Goal: Check status: Check status

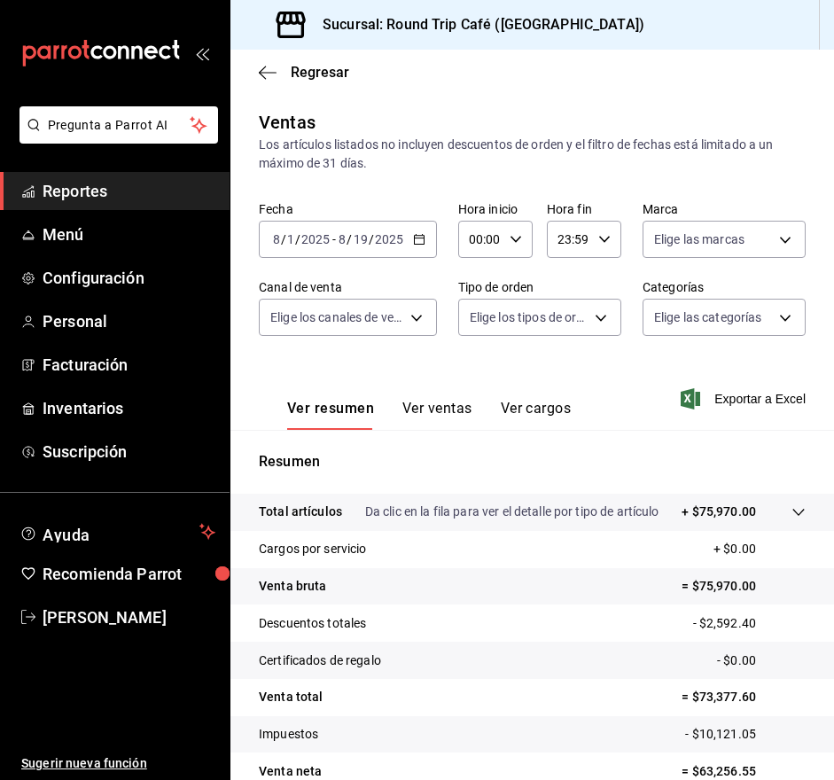
scroll to position [88, 0]
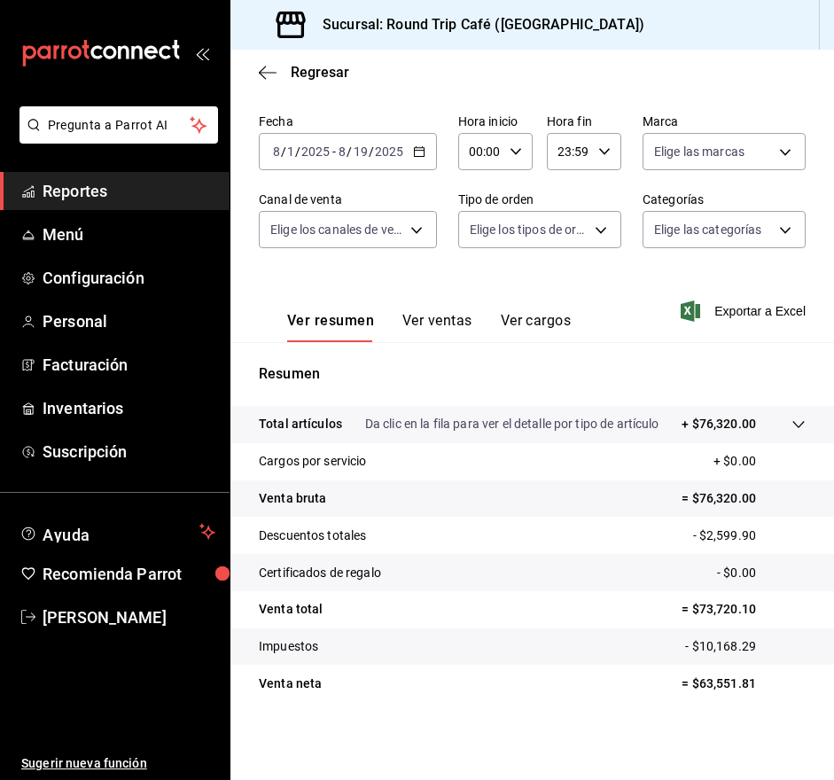
click at [421, 159] on div "[DATE] [DATE] - [DATE] [DATE]" at bounding box center [348, 151] width 178 height 37
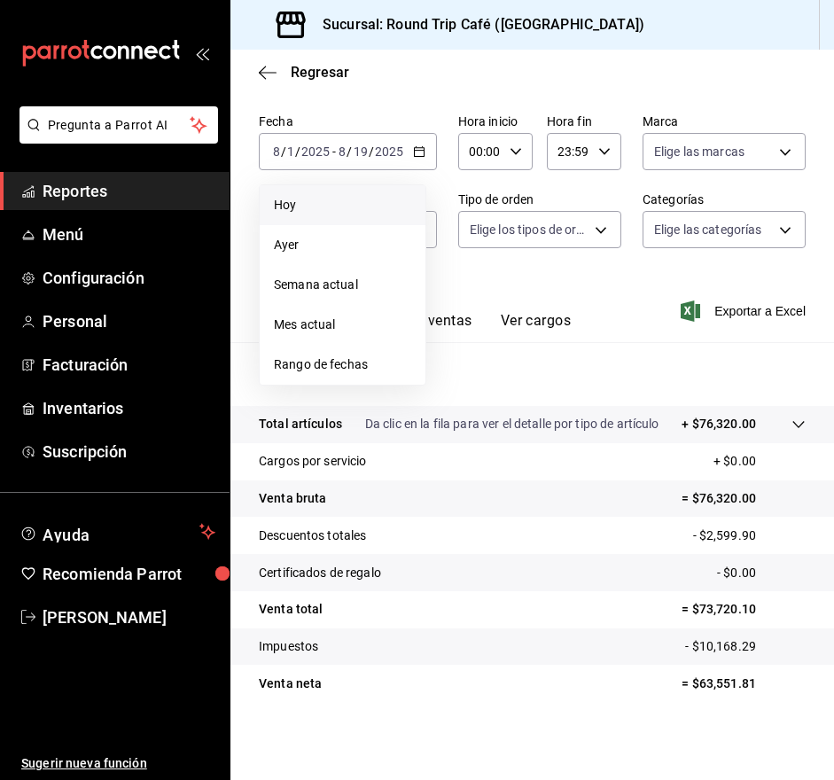
click at [383, 200] on span "Hoy" at bounding box center [342, 205] width 137 height 19
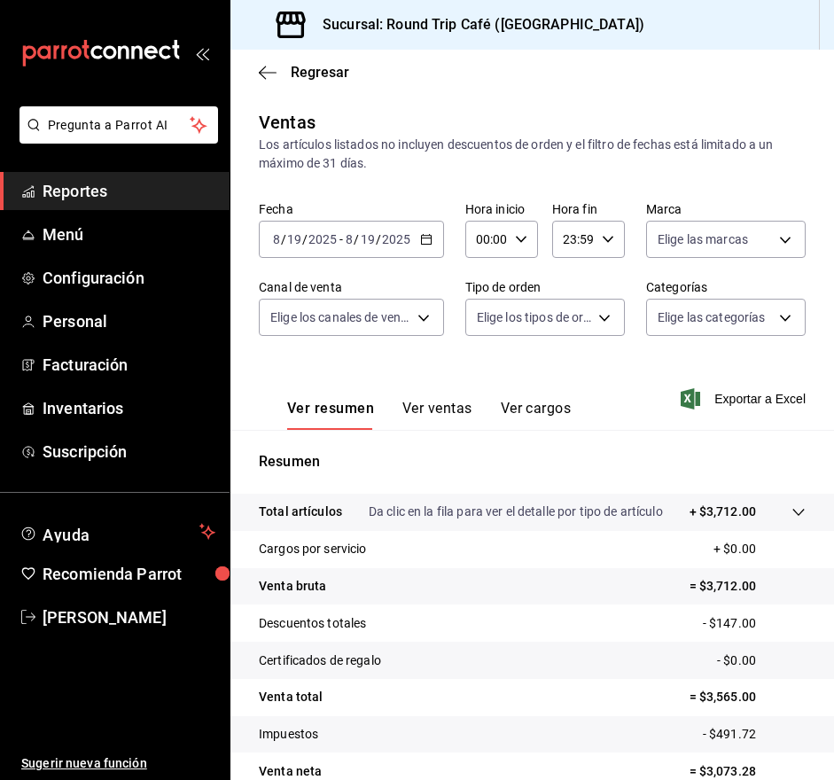
scroll to position [88, 0]
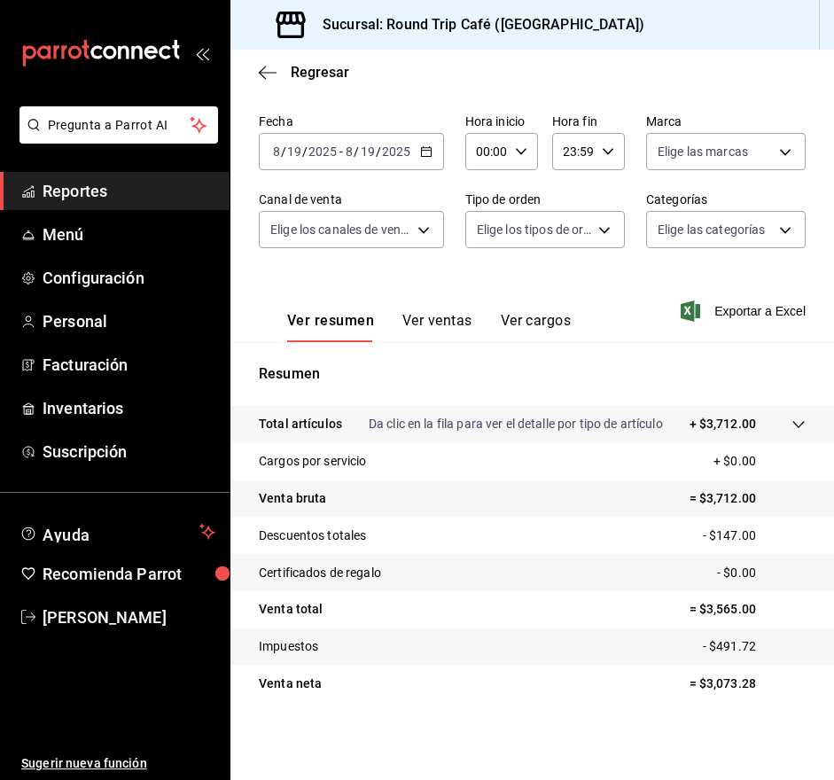
click at [461, 322] on button "Ver ventas" at bounding box center [437, 327] width 70 height 30
